Goal: Task Accomplishment & Management: Use online tool/utility

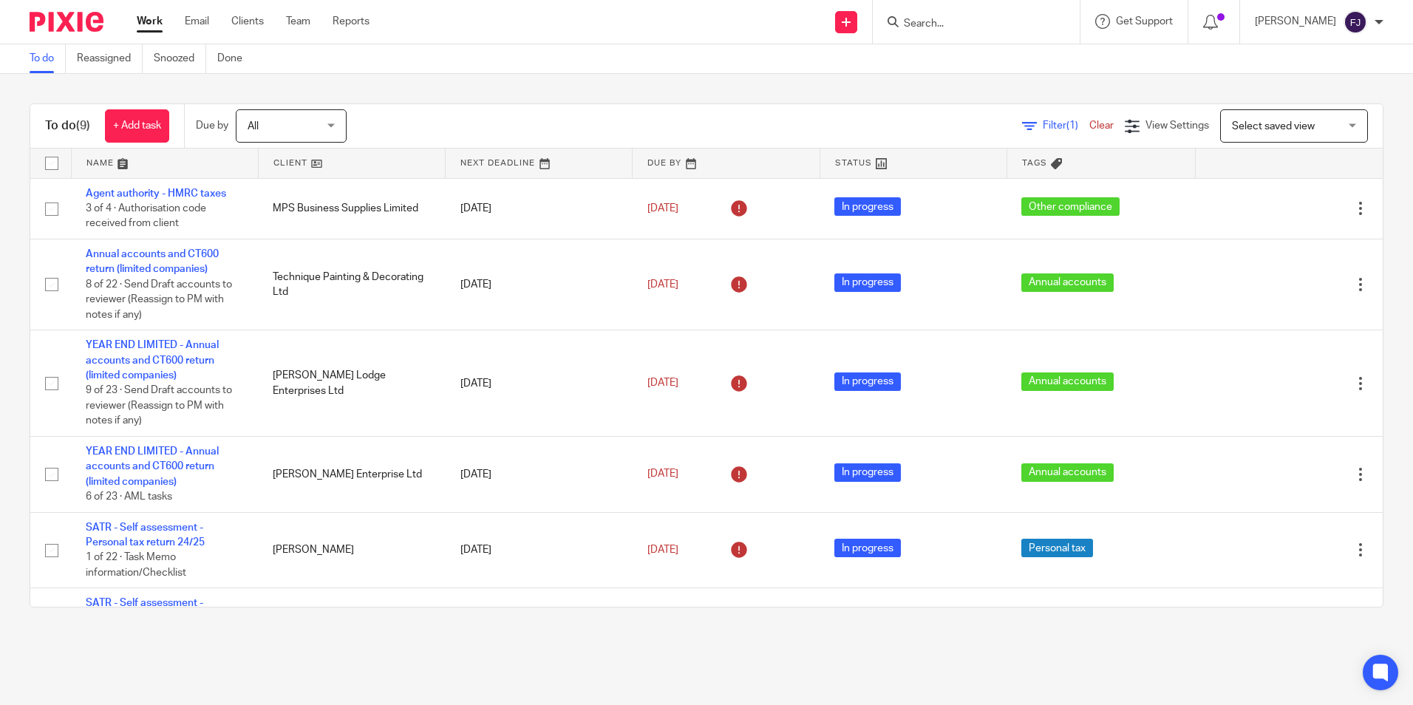
click at [148, 22] on link "Work" at bounding box center [150, 21] width 26 height 15
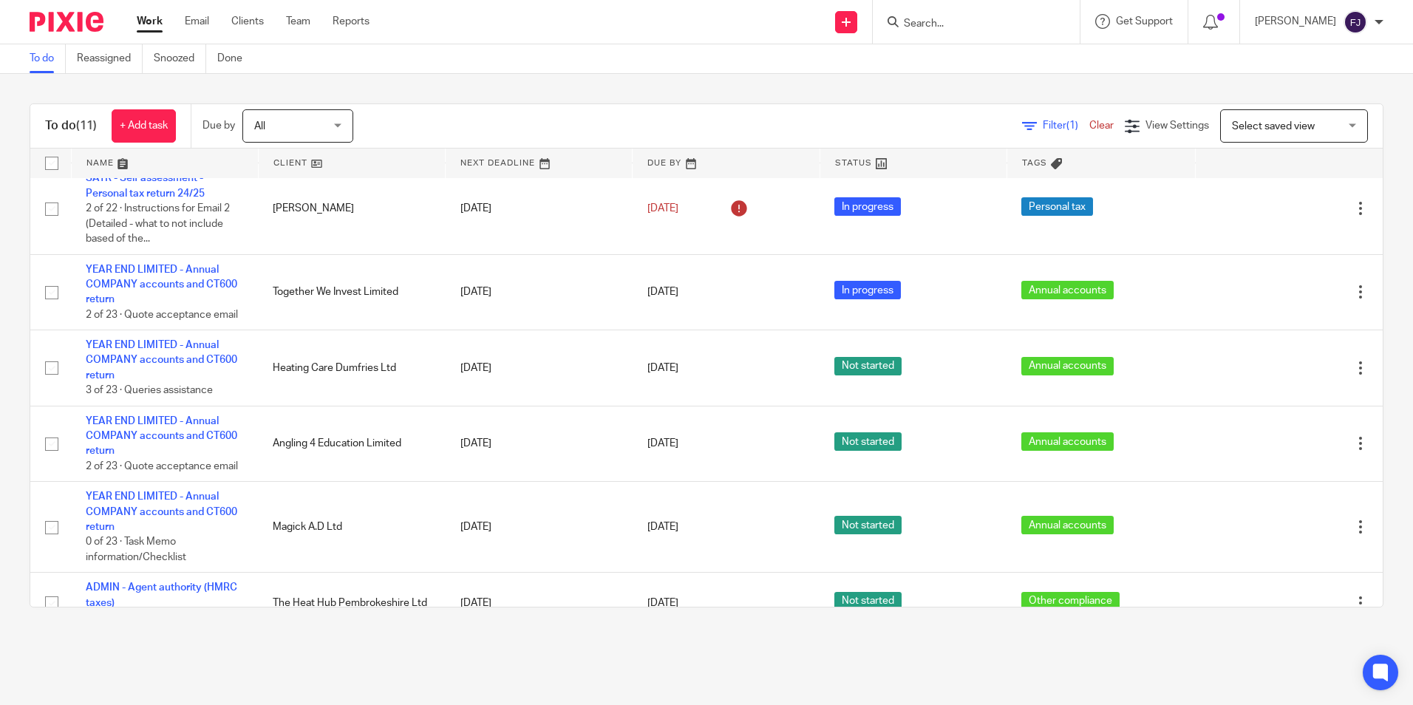
scroll to position [452, 0]
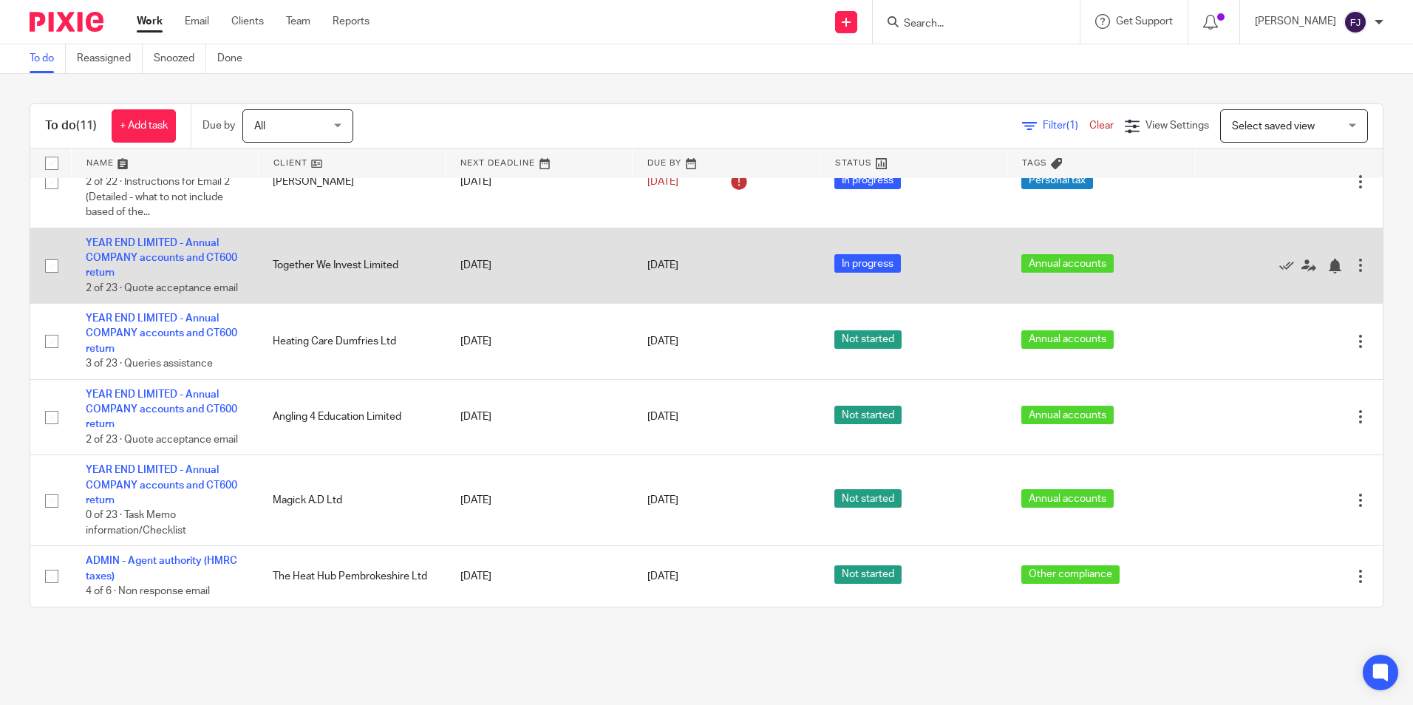
drag, startPoint x: 203, startPoint y: 332, endPoint x: 327, endPoint y: 290, distance: 131.6
click at [327, 290] on td "Together We Invest Limited" at bounding box center [351, 266] width 187 height 76
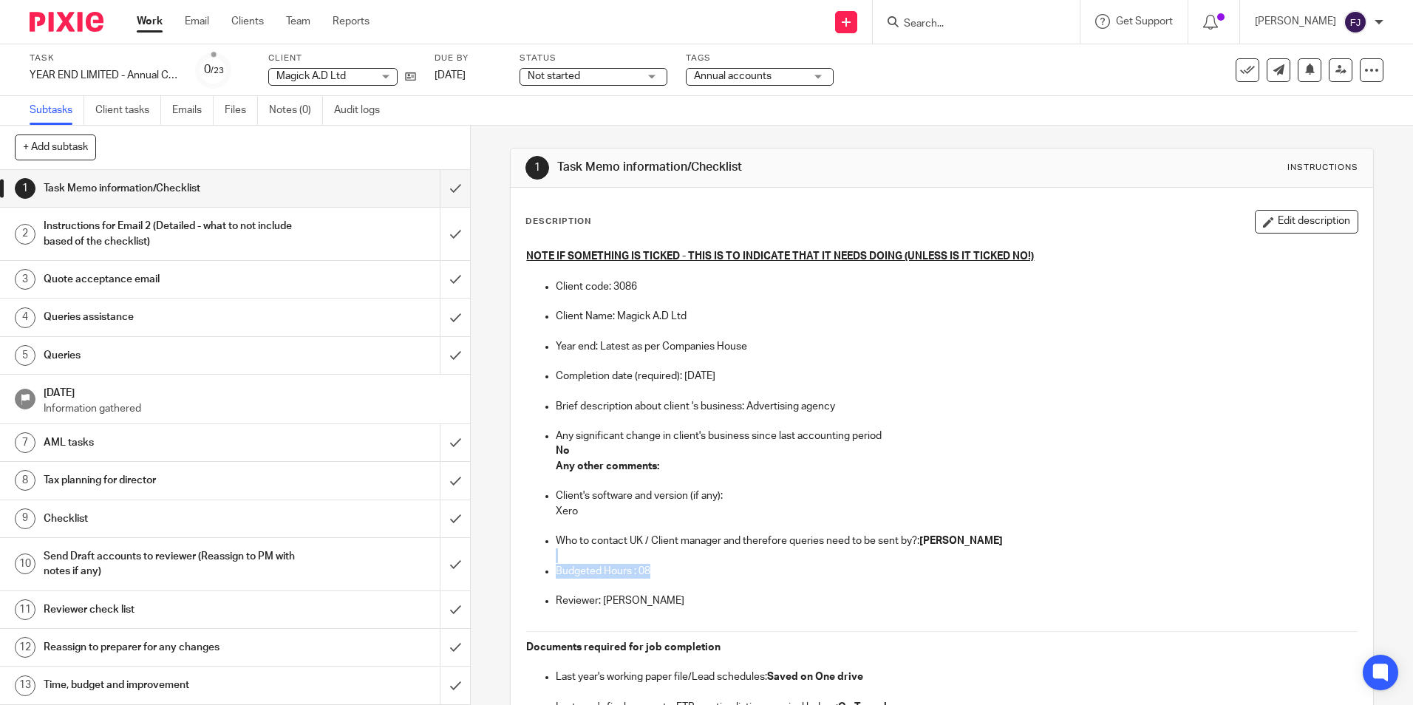
drag, startPoint x: 657, startPoint y: 574, endPoint x: 568, endPoint y: 562, distance: 89.5
click at [568, 562] on ul "Client's software and version (if any): Xero Who to contact UK / Client manager…" at bounding box center [941, 556] width 831 height 135
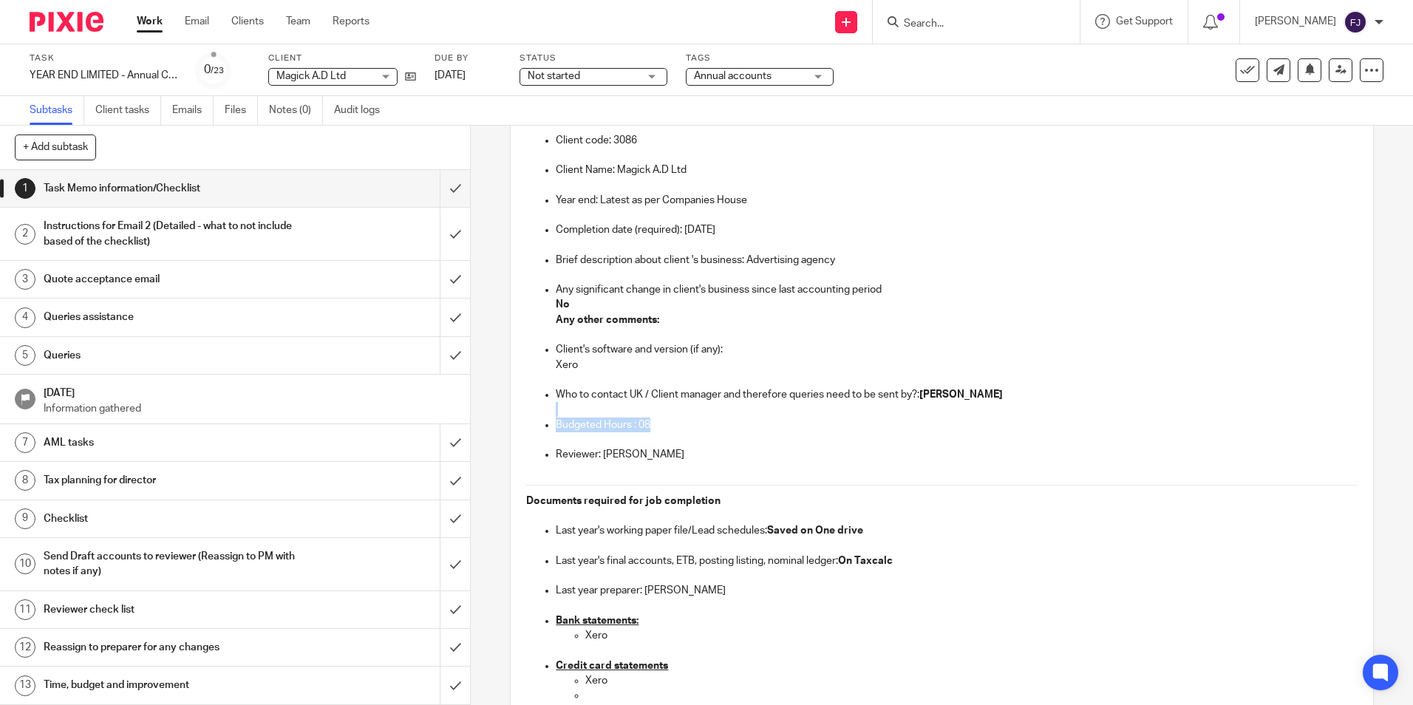
scroll to position [148, 0]
drag, startPoint x: 746, startPoint y: 588, endPoint x: 544, endPoint y: 410, distance: 269.2
click at [790, 436] on p at bounding box center [956, 438] width 801 height 15
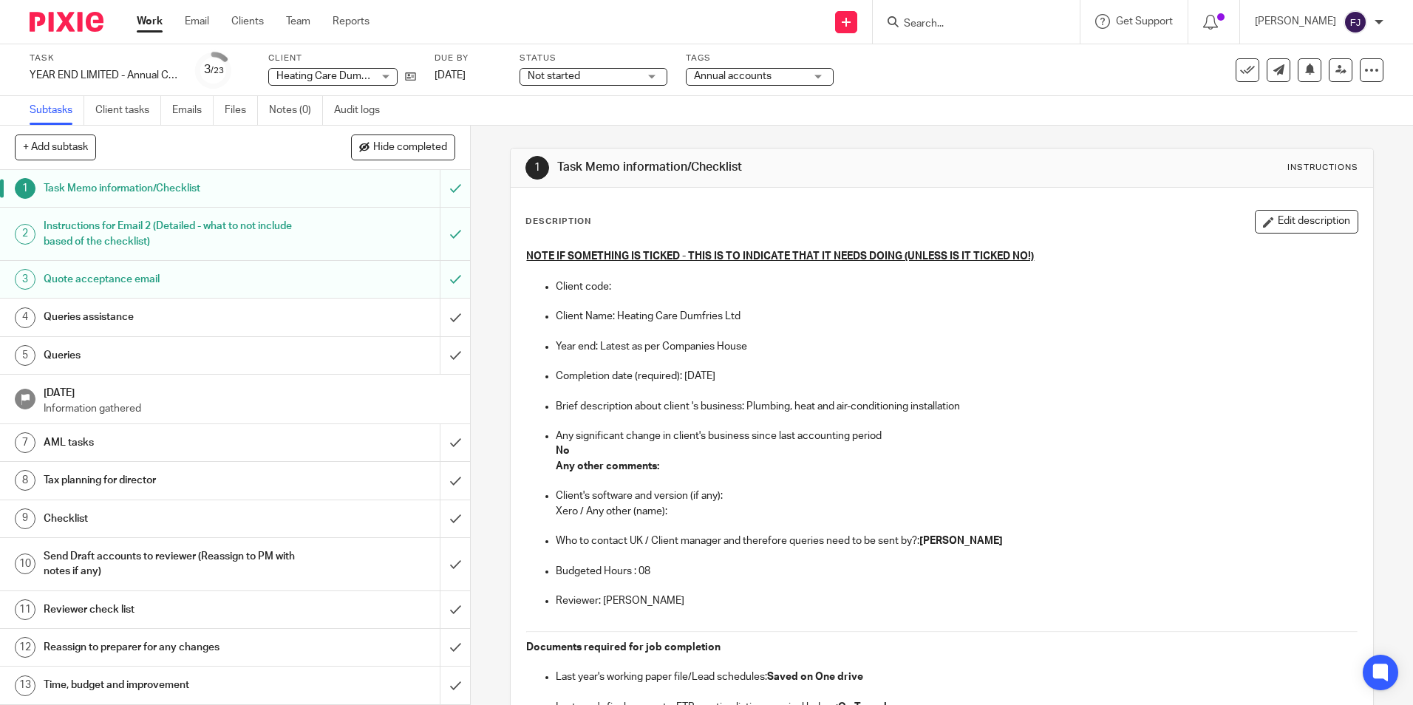
scroll to position [74, 0]
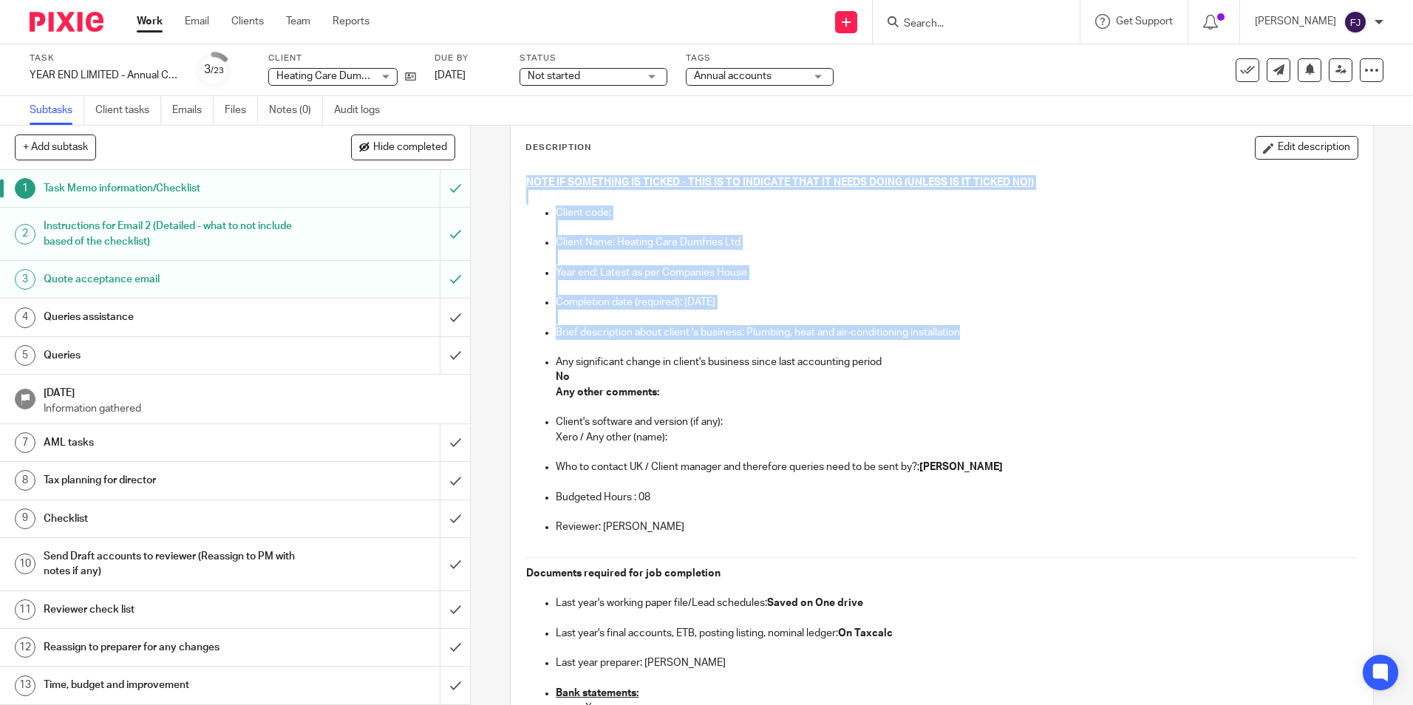
drag, startPoint x: 990, startPoint y: 327, endPoint x: 507, endPoint y: 180, distance: 505.5
click at [733, 211] on p "Client code:" at bounding box center [956, 212] width 801 height 15
